Goal: Task Accomplishment & Management: Manage account settings

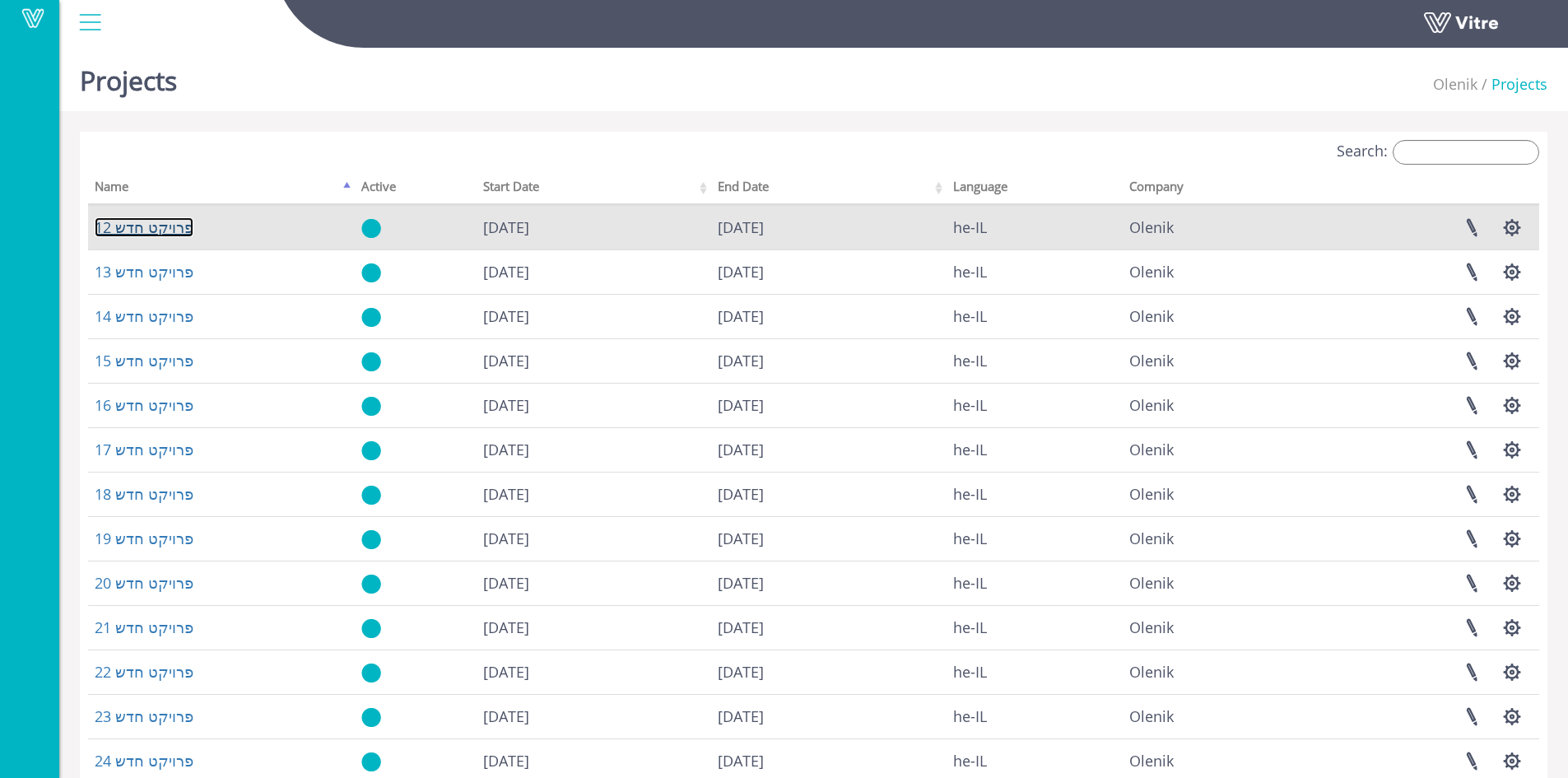
click at [149, 228] on link "פרויקט חדש 12" at bounding box center [144, 226] width 99 height 19
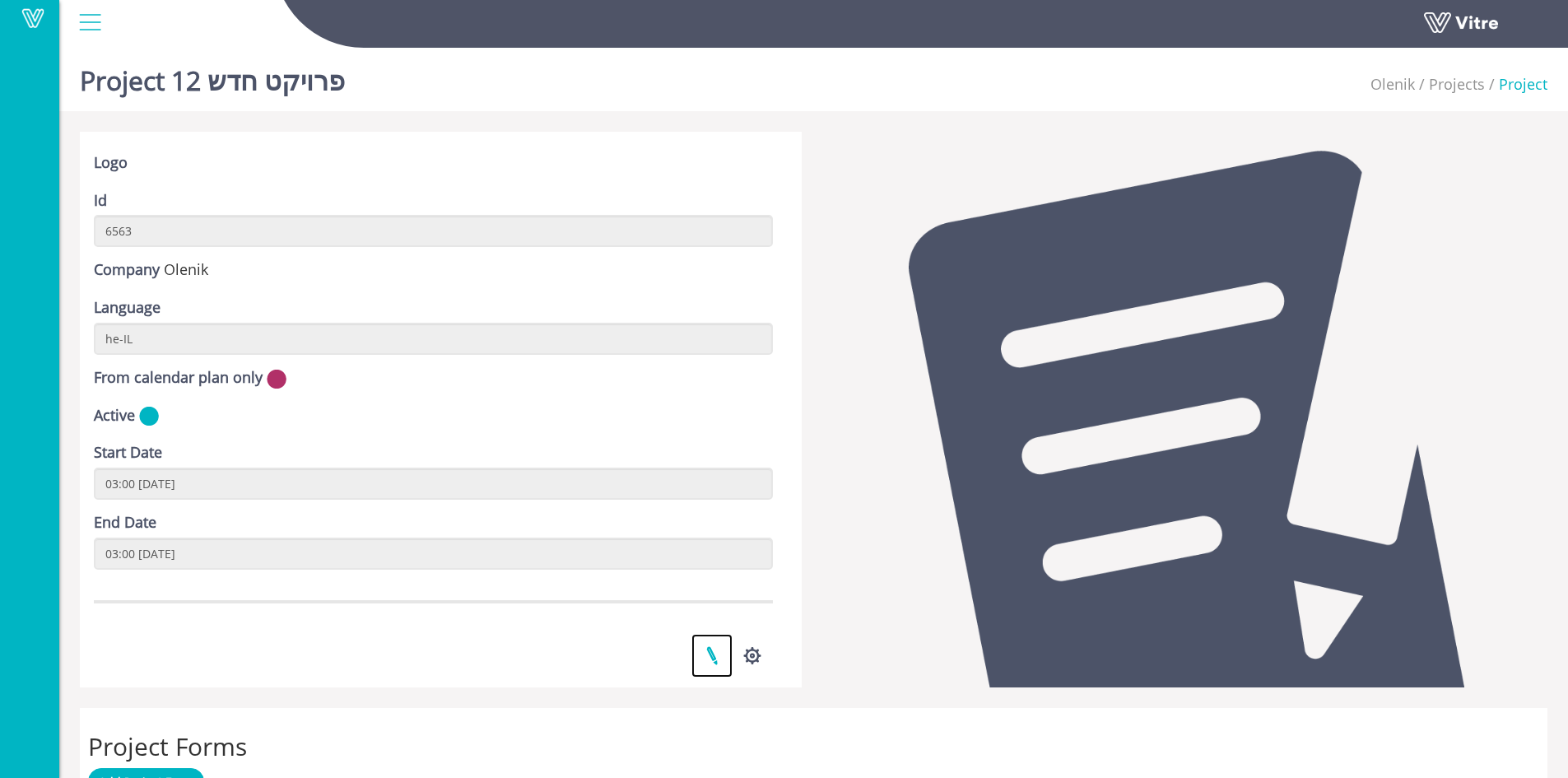
click at [713, 656] on link at bounding box center [712, 655] width 41 height 43
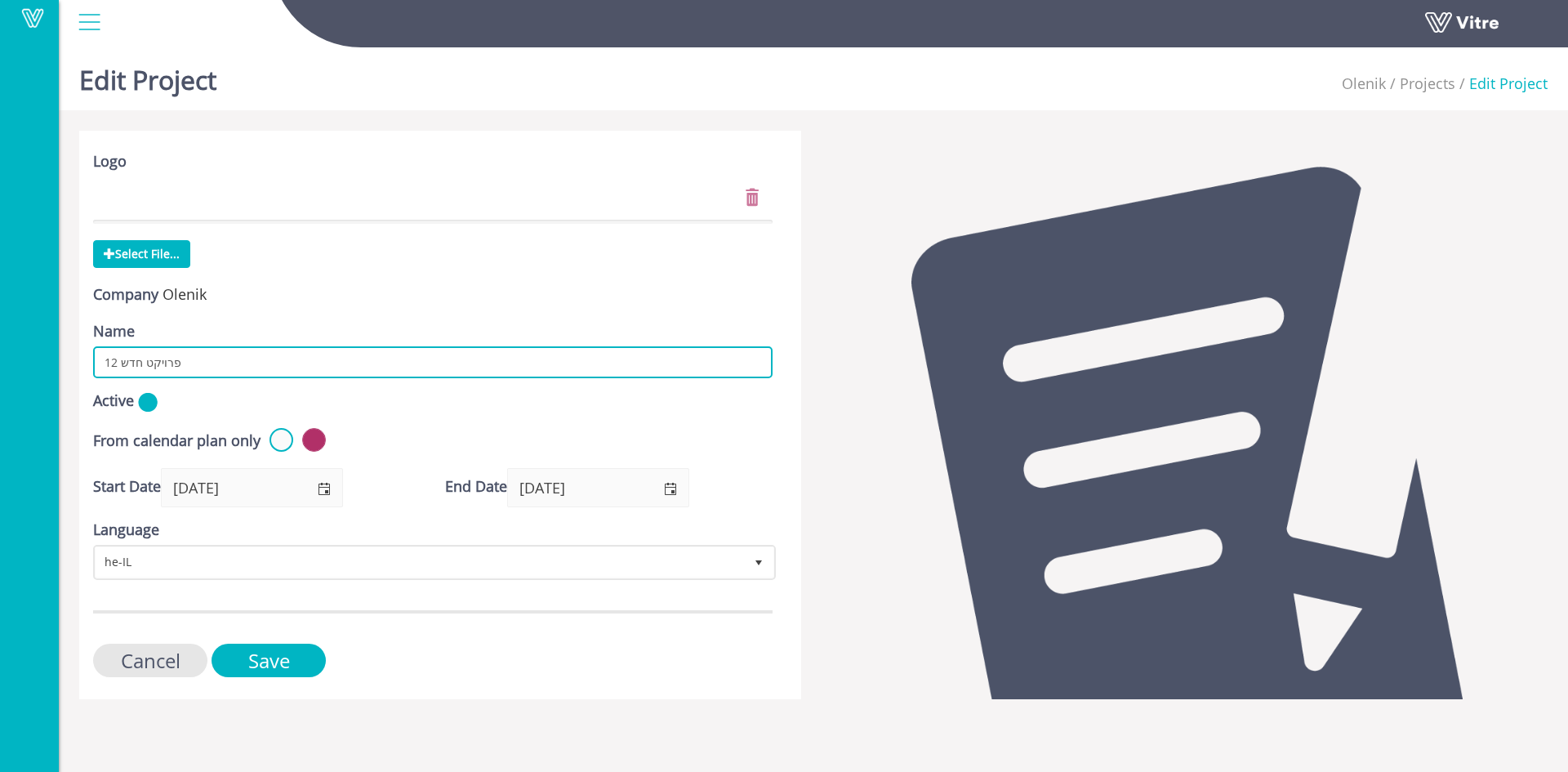
drag, startPoint x: 211, startPoint y: 353, endPoint x: 81, endPoint y: 361, distance: 130.2
click at [81, 361] on div "Logo Select File... Company Olenik Name פרויקט חדש 12 Active From calendar plan…" at bounding box center [440, 415] width 721 height 568
paste input "פיתוח ותשתיות רחוב שמחה שכונת התקווה"
type input "פיתוח ותשתיות רחוב שמחה שכונת התקווה"
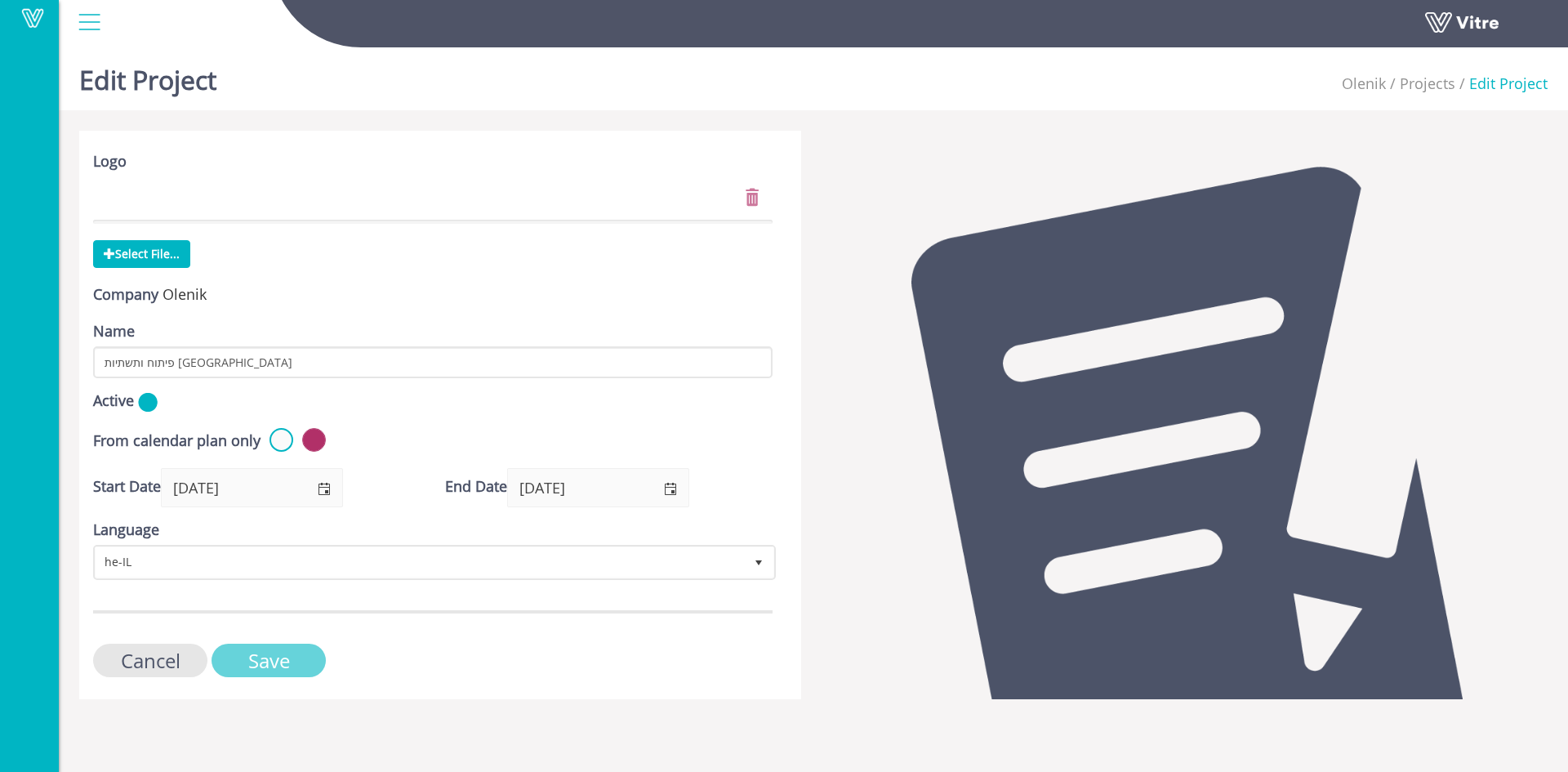
click at [265, 657] on input "Save" at bounding box center [268, 661] width 114 height 34
